Goal: Task Accomplishment & Management: Manage account settings

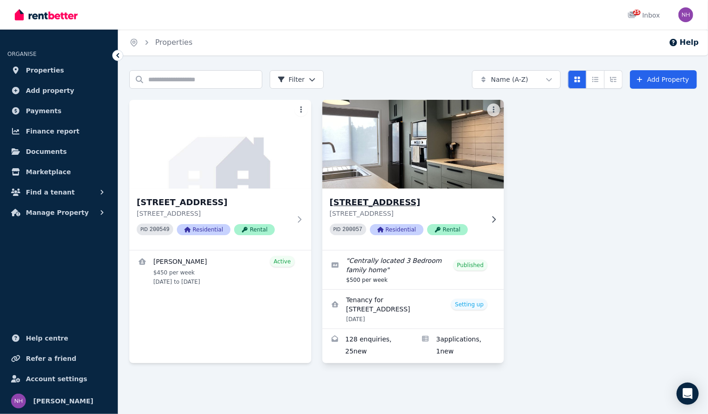
click at [484, 215] on p "[STREET_ADDRESS]" at bounding box center [407, 213] width 154 height 9
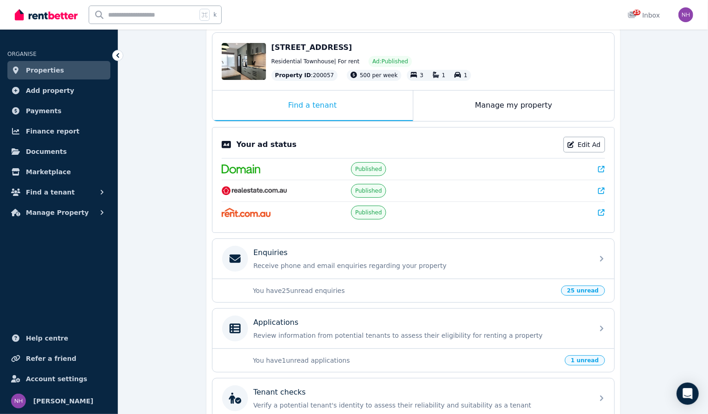
scroll to position [66, 0]
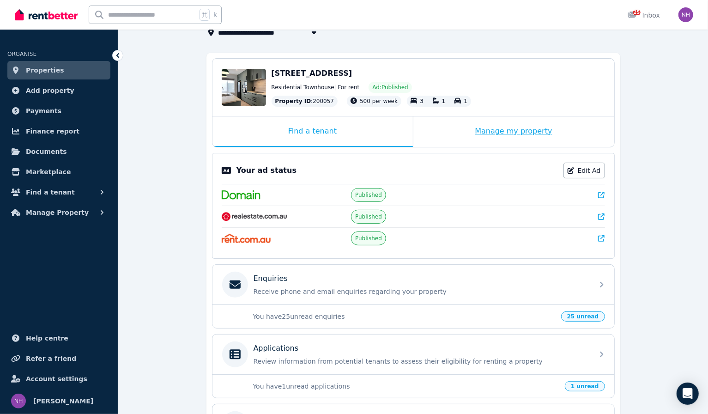
click at [519, 139] on div "Manage my property" at bounding box center [513, 131] width 201 height 30
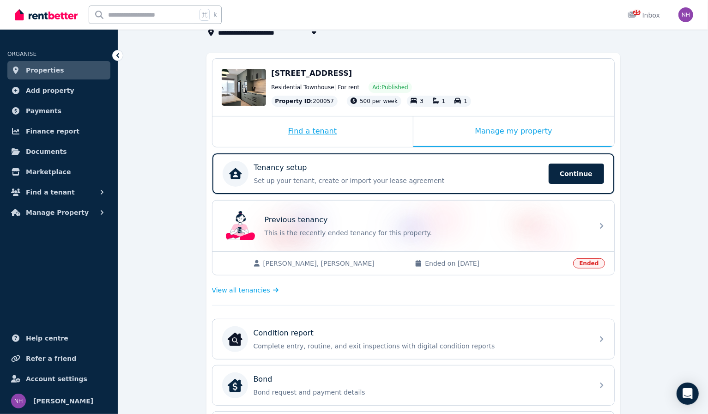
click at [383, 134] on div "Find a tenant" at bounding box center [312, 131] width 200 height 30
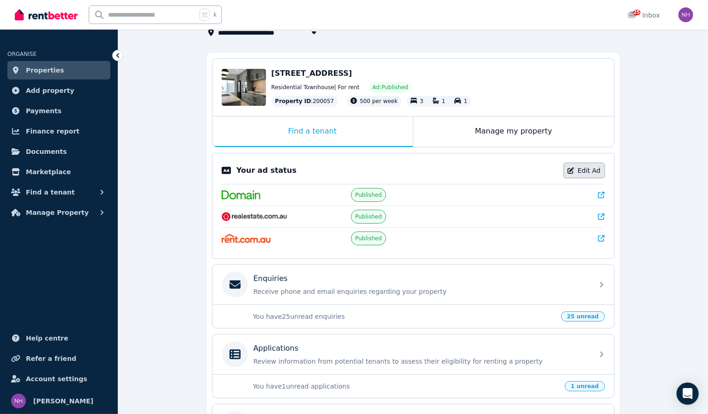
click at [580, 178] on link "Edit Ad" at bounding box center [584, 171] width 42 height 16
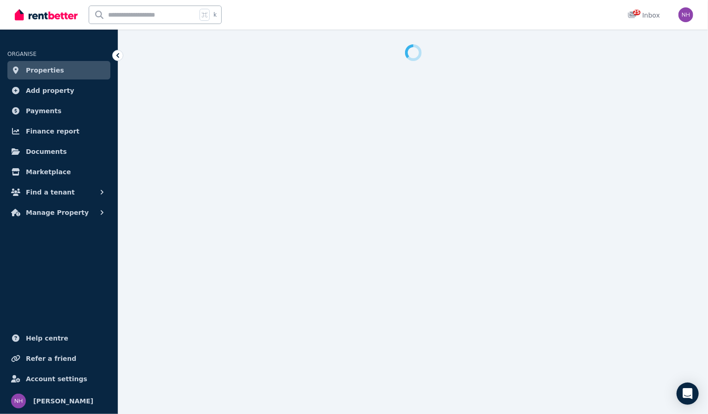
select select "**********"
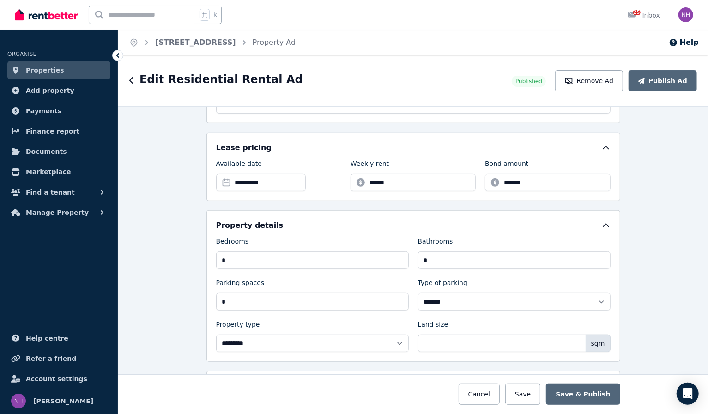
scroll to position [241, 0]
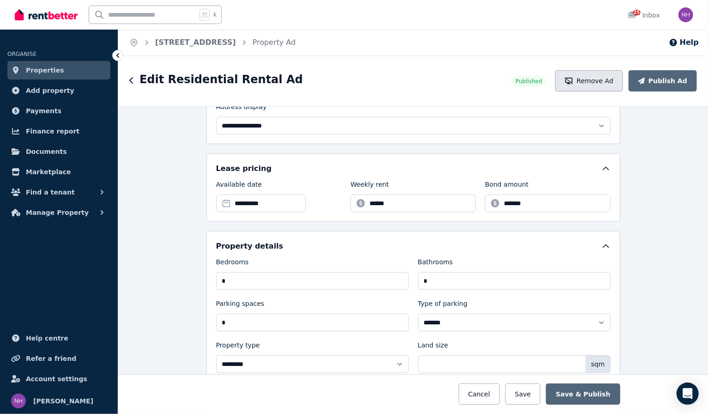
click at [588, 91] on button "Remove Ad" at bounding box center [589, 80] width 68 height 21
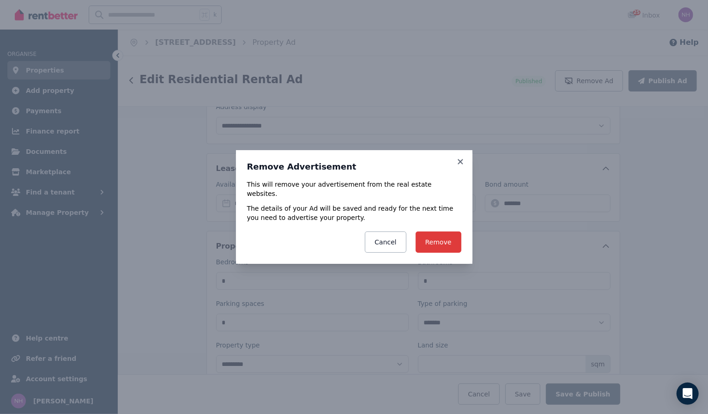
click at [442, 248] on button "Remove" at bounding box center [439, 241] width 46 height 21
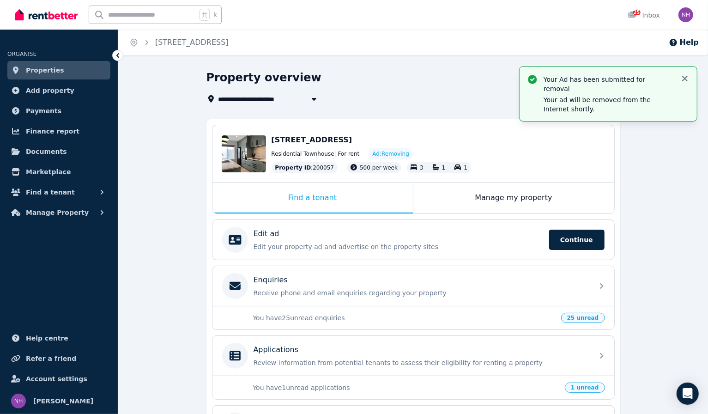
click at [684, 78] on icon "button" at bounding box center [685, 79] width 6 height 6
